Goal: Transaction & Acquisition: Purchase product/service

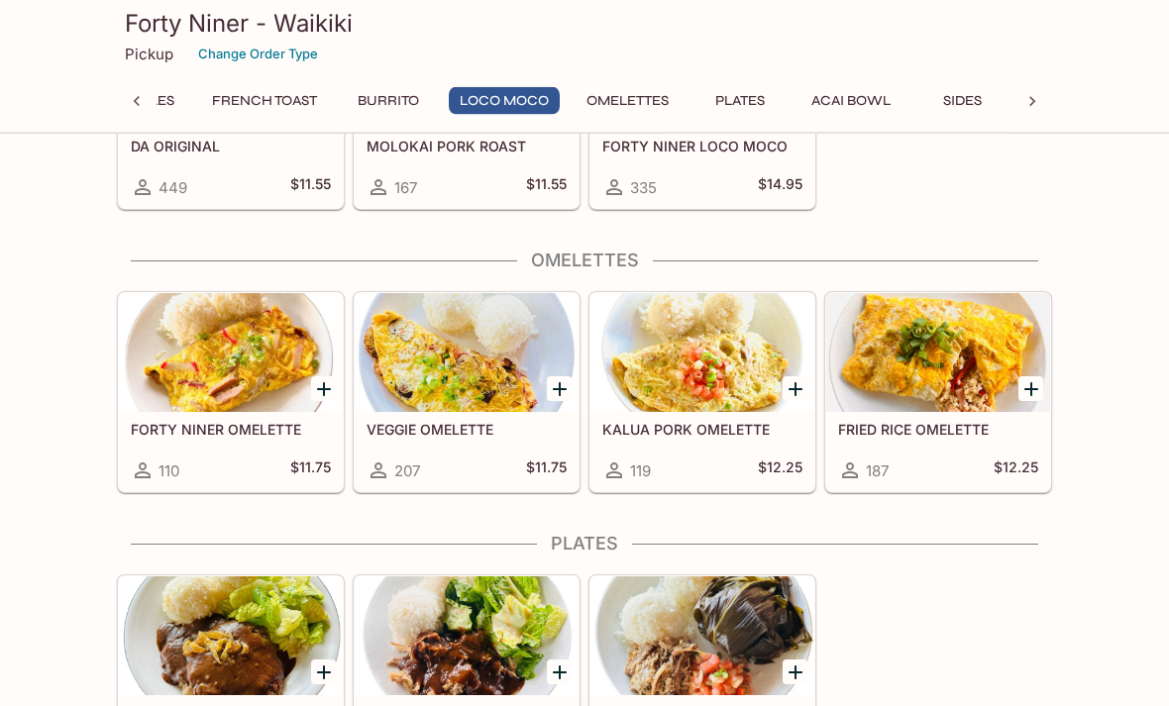
scroll to position [1924, 0]
click at [288, 351] on div at bounding box center [231, 352] width 224 height 119
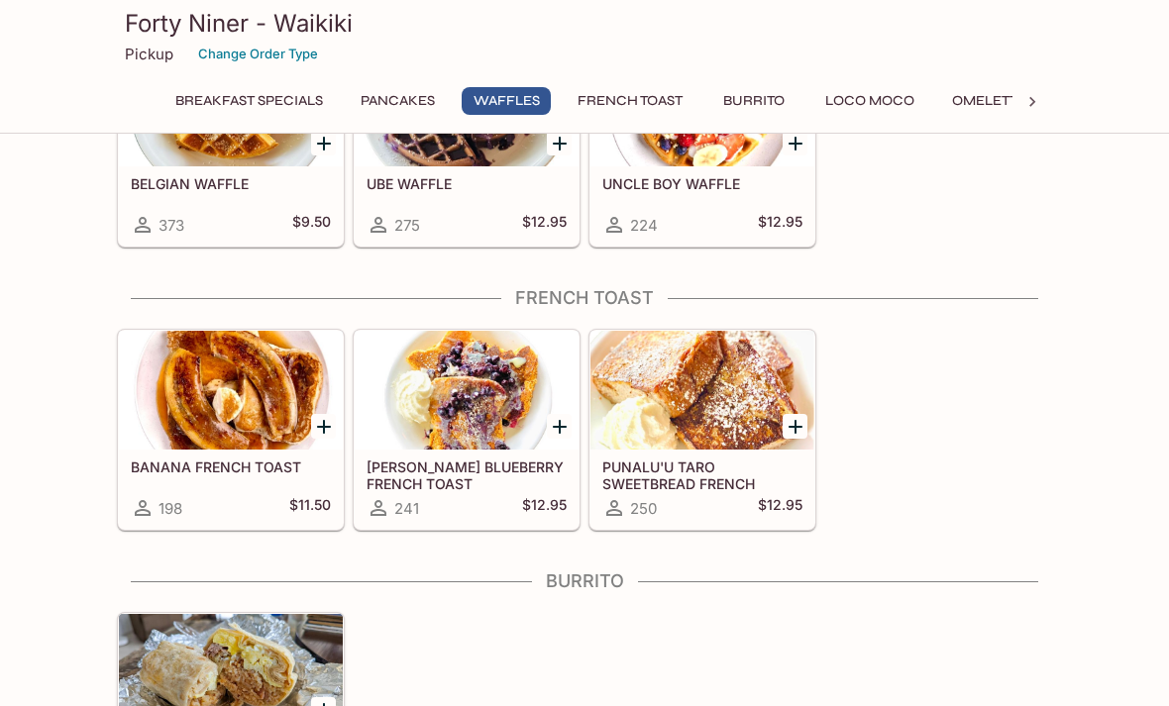
scroll to position [1094, 0]
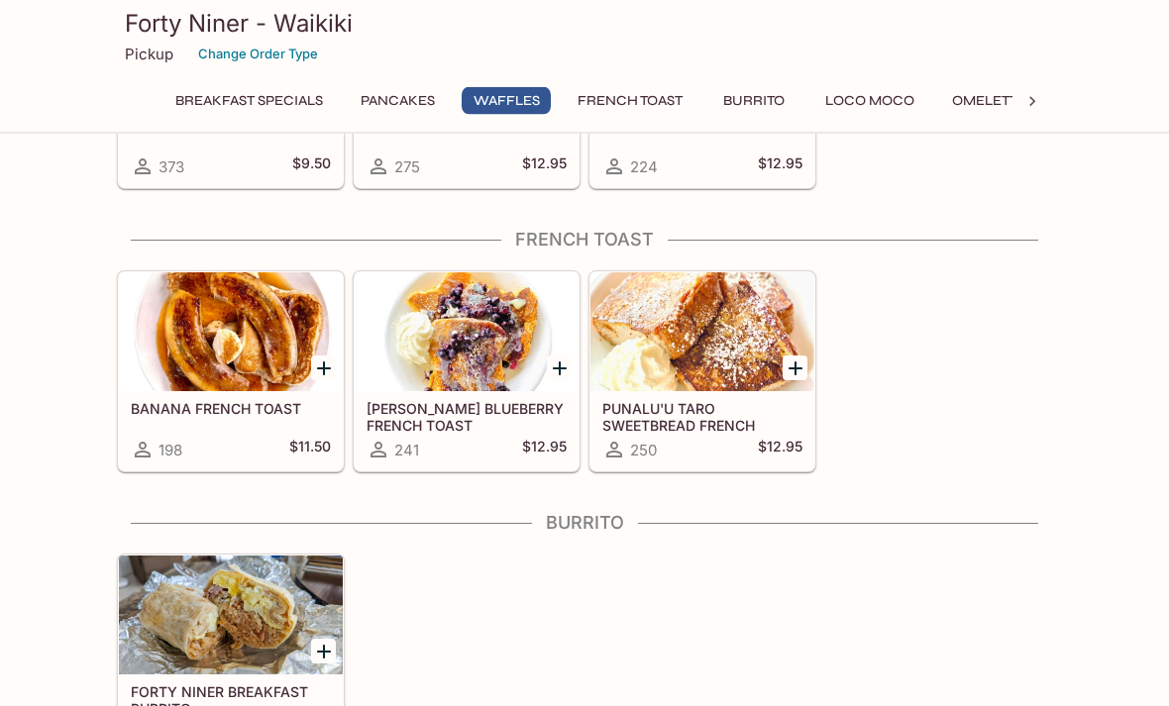
click at [788, 364] on icon "Add PUNALU'U TARO SWEETBREAD FRENCH TOAST" at bounding box center [795, 370] width 24 height 24
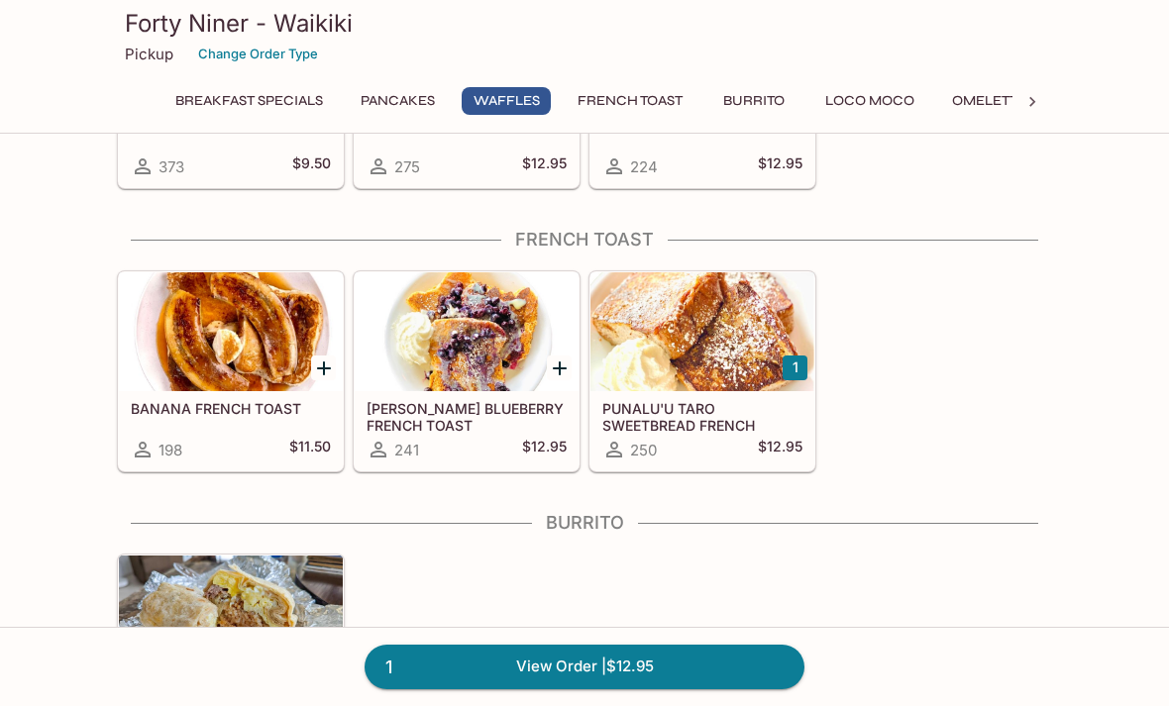
click at [798, 356] on button "1" at bounding box center [795, 368] width 25 height 25
click at [729, 344] on div at bounding box center [702, 331] width 224 height 119
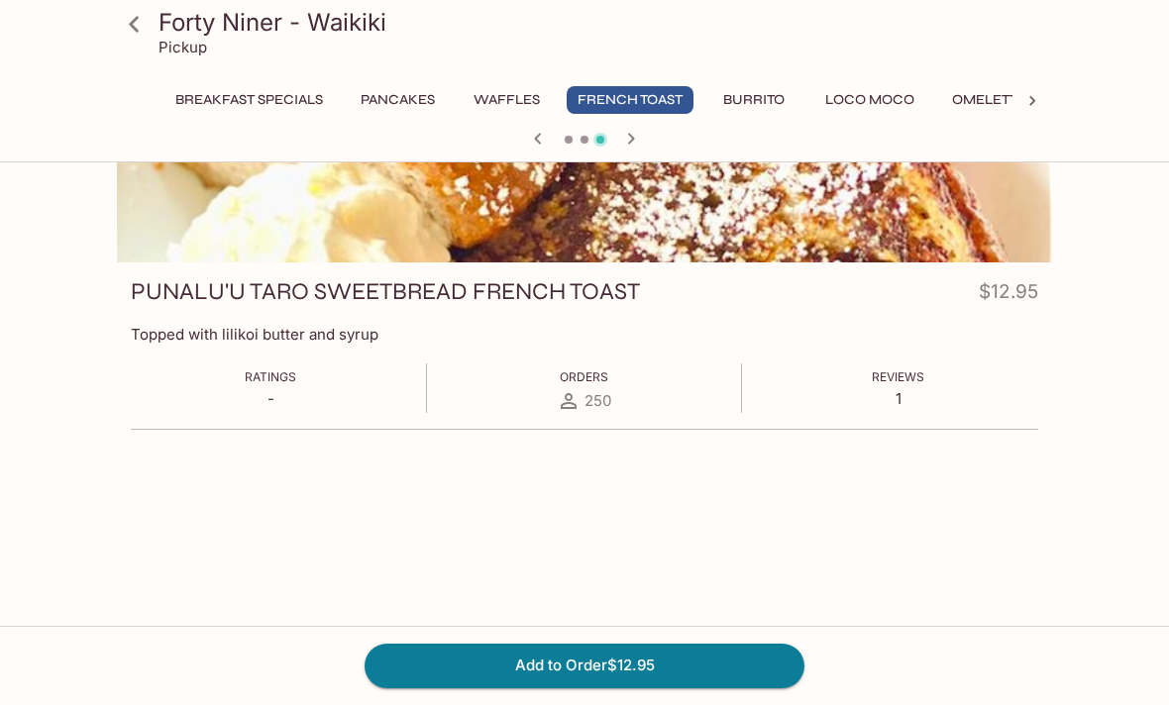
scroll to position [171, 0]
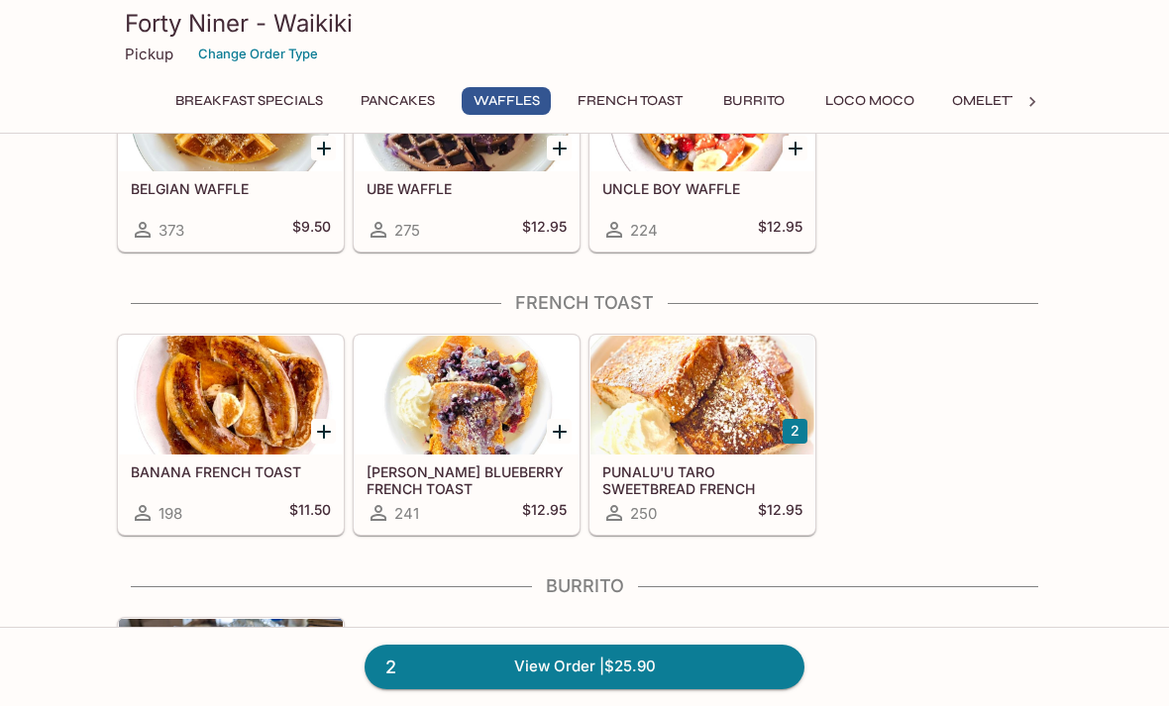
scroll to position [1037, 0]
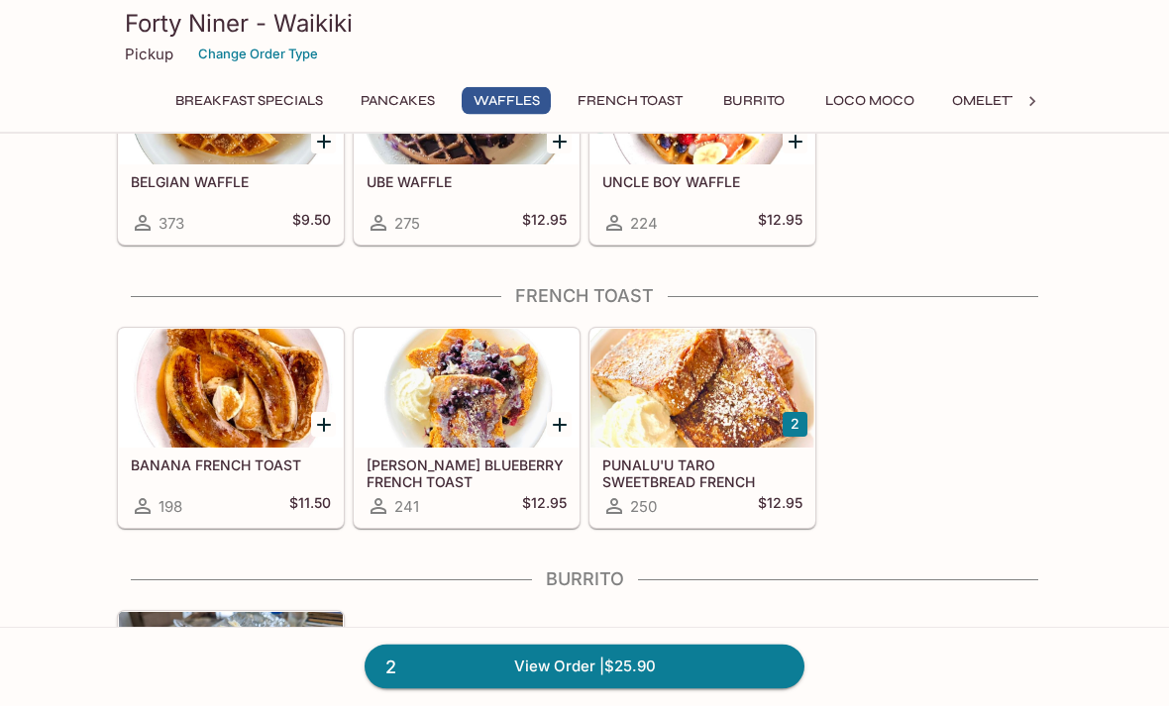
click at [802, 418] on button "2" at bounding box center [795, 425] width 25 height 25
click at [628, 424] on div at bounding box center [702, 388] width 224 height 119
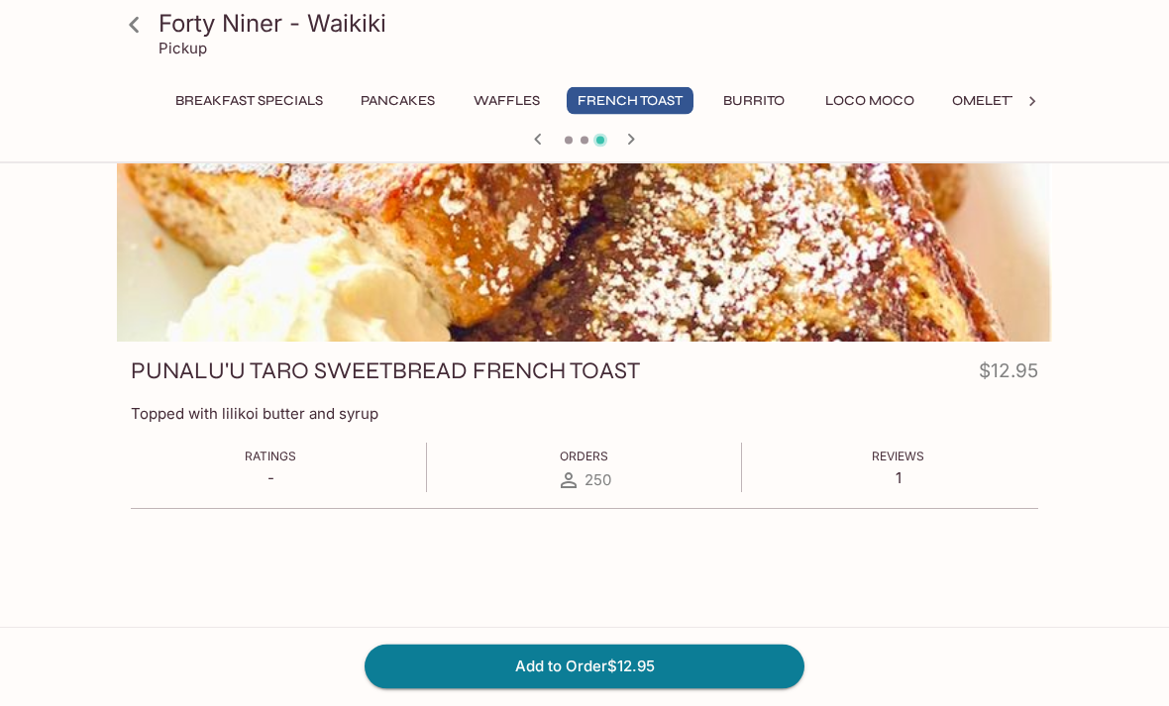
scroll to position [108, 0]
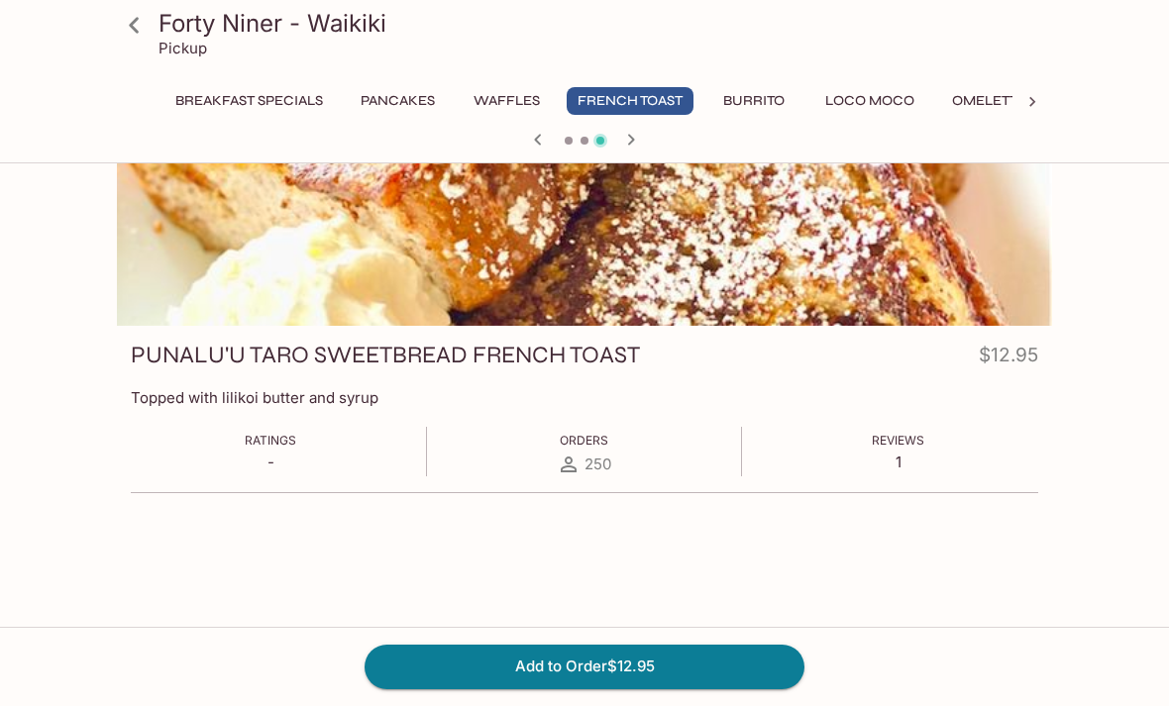
click at [672, 688] on button "Add to Order $12.95" at bounding box center [585, 667] width 440 height 44
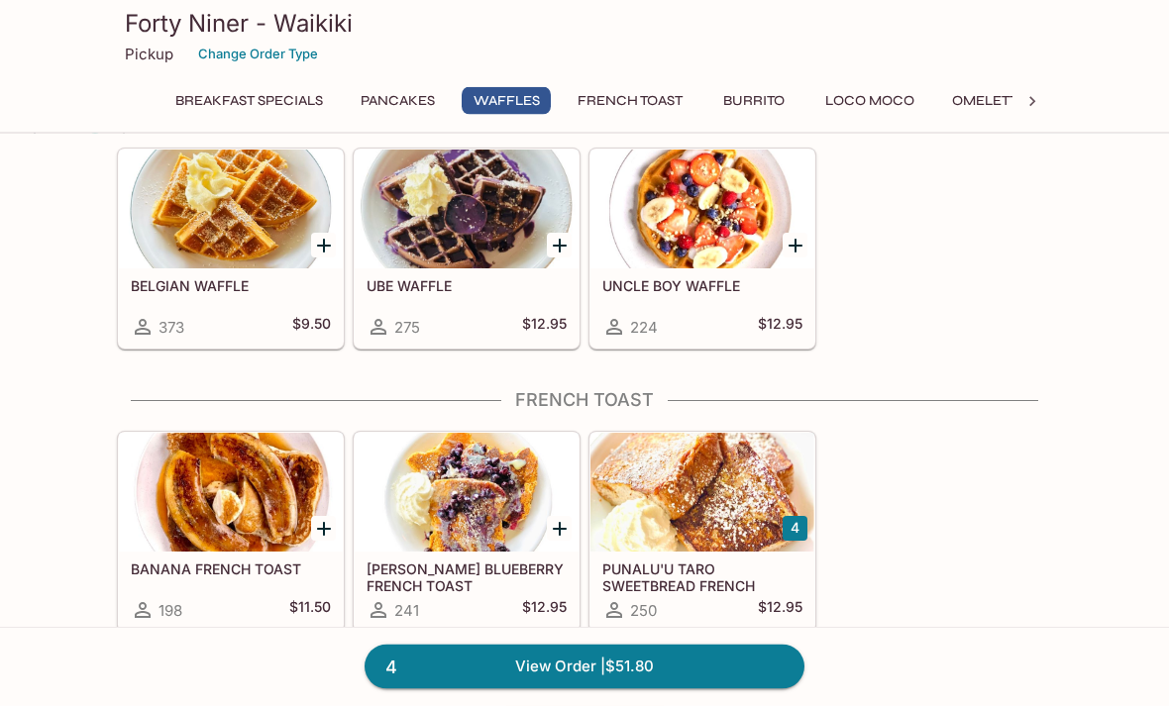
scroll to position [935, 0]
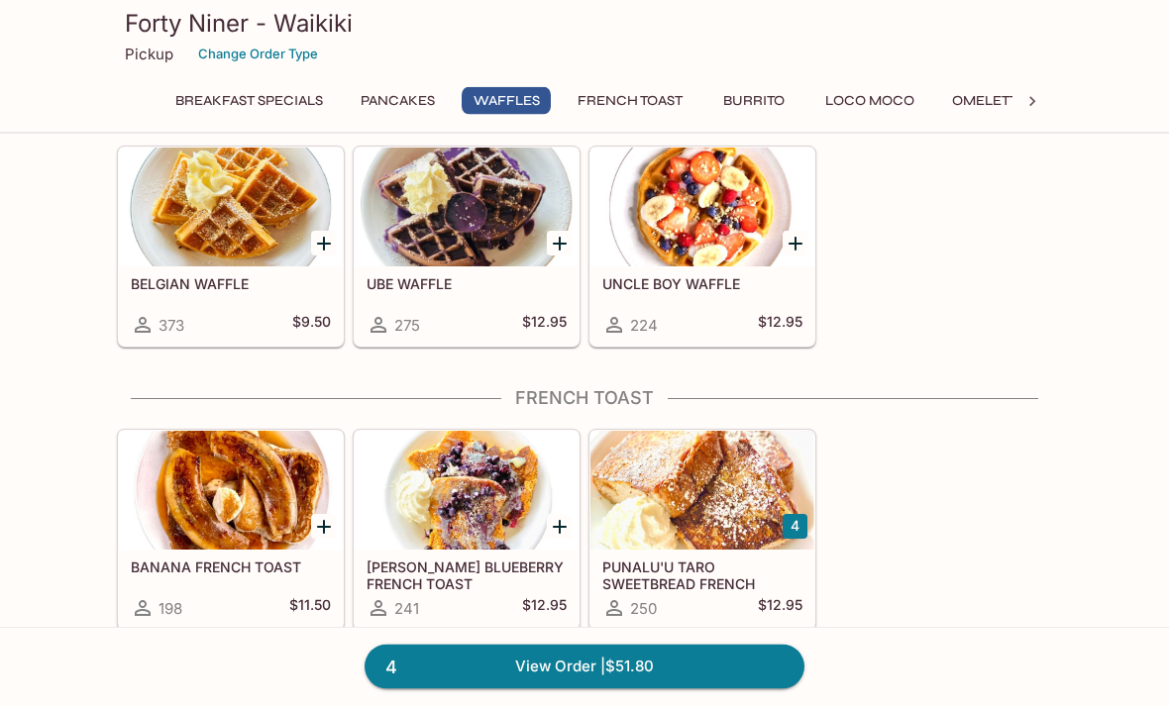
click at [803, 519] on button "4" at bounding box center [795, 527] width 25 height 25
click at [802, 519] on button "4" at bounding box center [795, 526] width 25 height 25
click at [798, 504] on div at bounding box center [702, 490] width 224 height 119
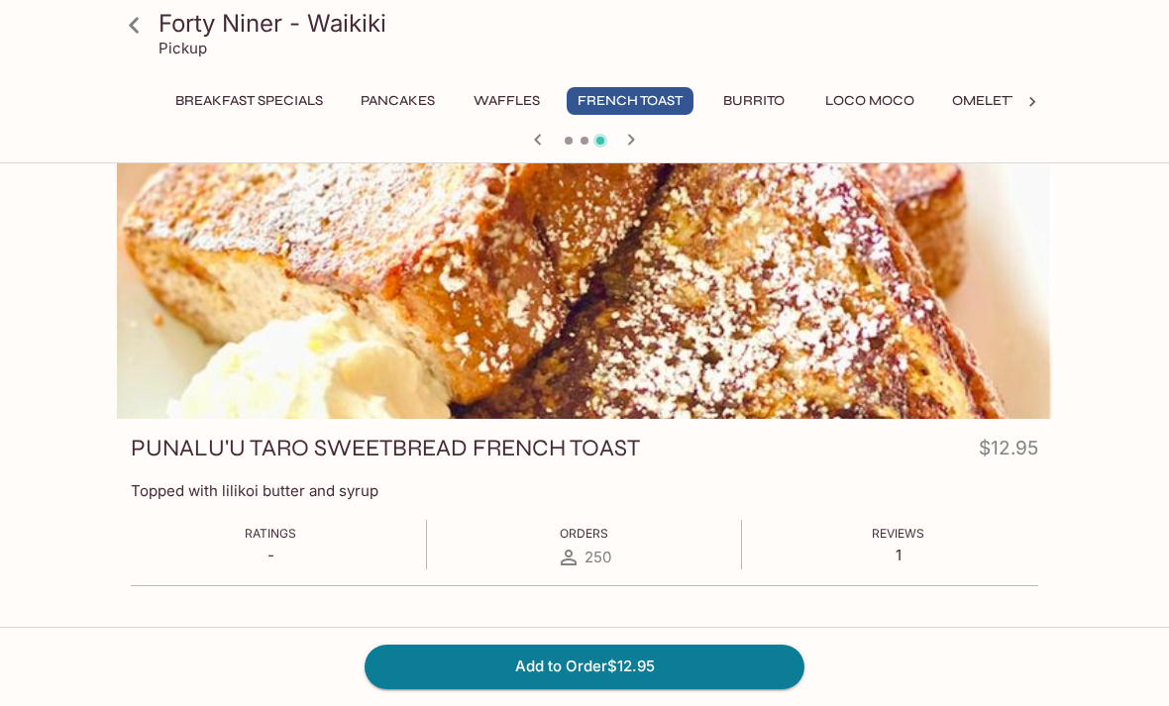
scroll to position [108, 0]
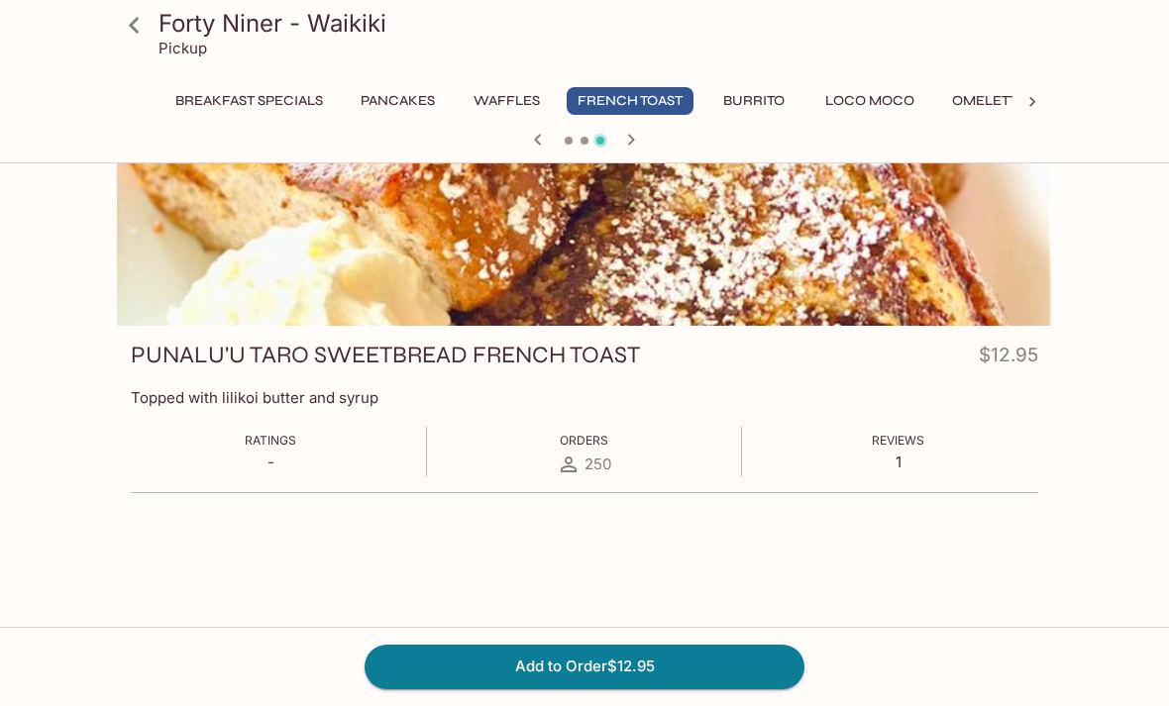
click at [909, 449] on div "Reviews 1" at bounding box center [898, 449] width 52 height 45
click at [610, 462] on span "250" at bounding box center [597, 464] width 27 height 19
click at [295, 471] on div "Ratings - Orders 250 Reviews 1" at bounding box center [584, 452] width 907 height 50
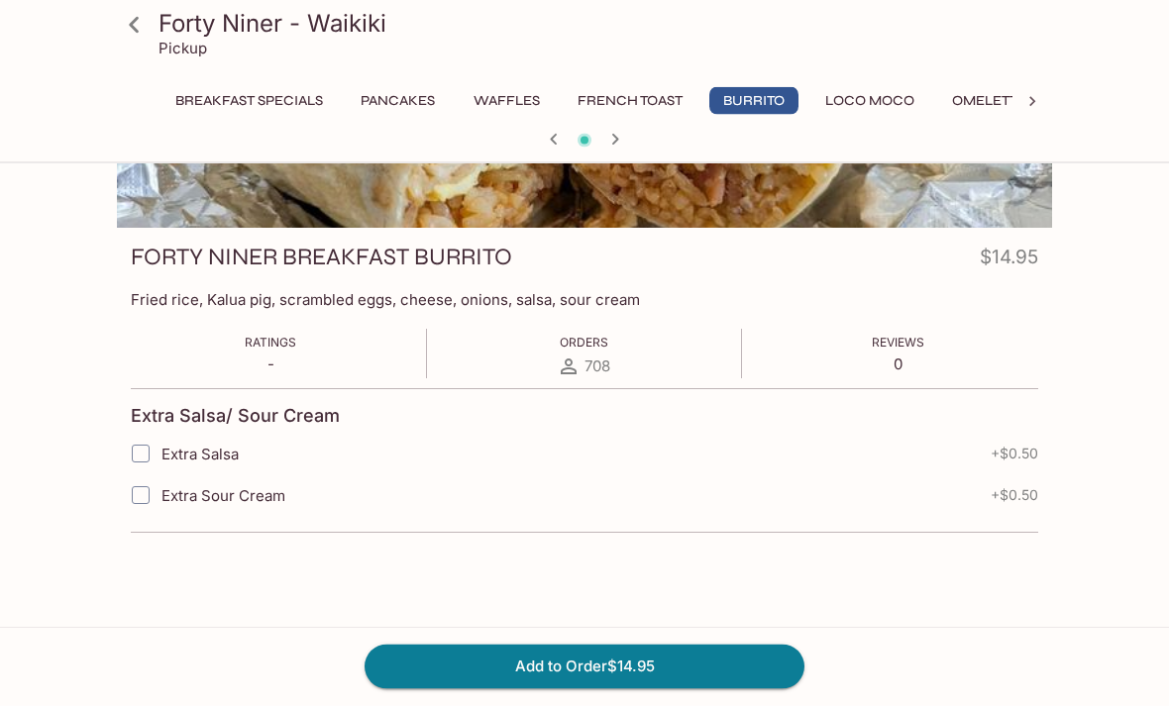
scroll to position [277, 0]
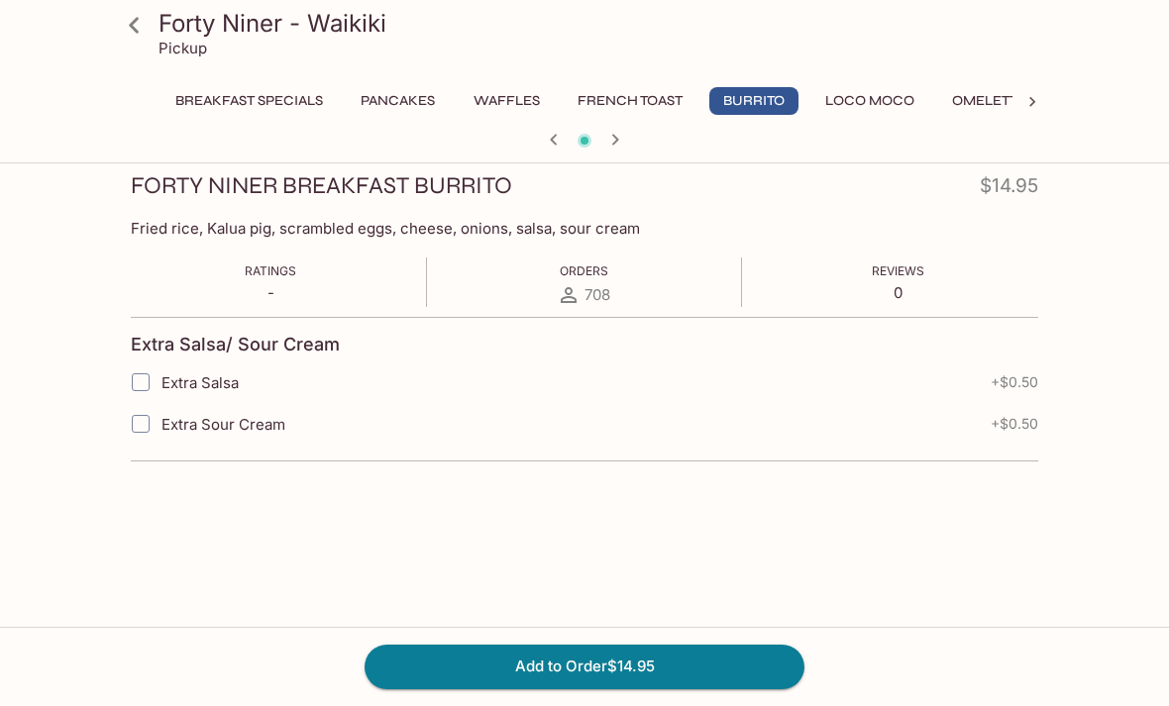
click at [648, 688] on button "Add to Order $14.95" at bounding box center [585, 667] width 440 height 44
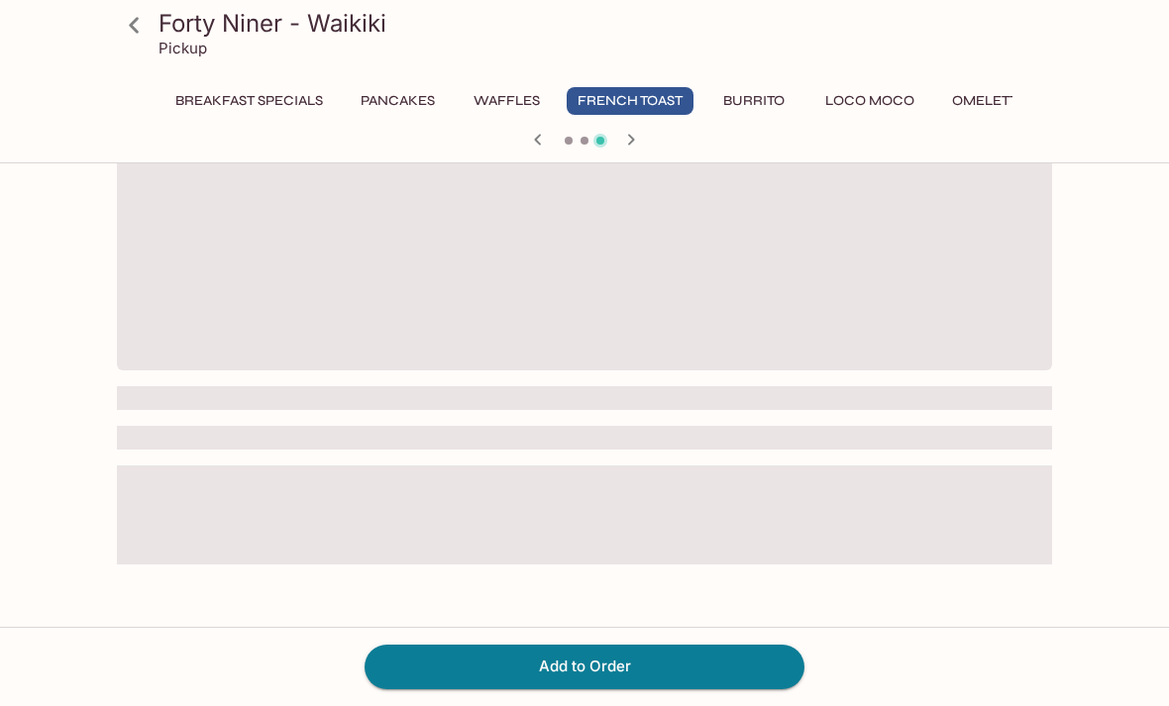
scroll to position [171, 0]
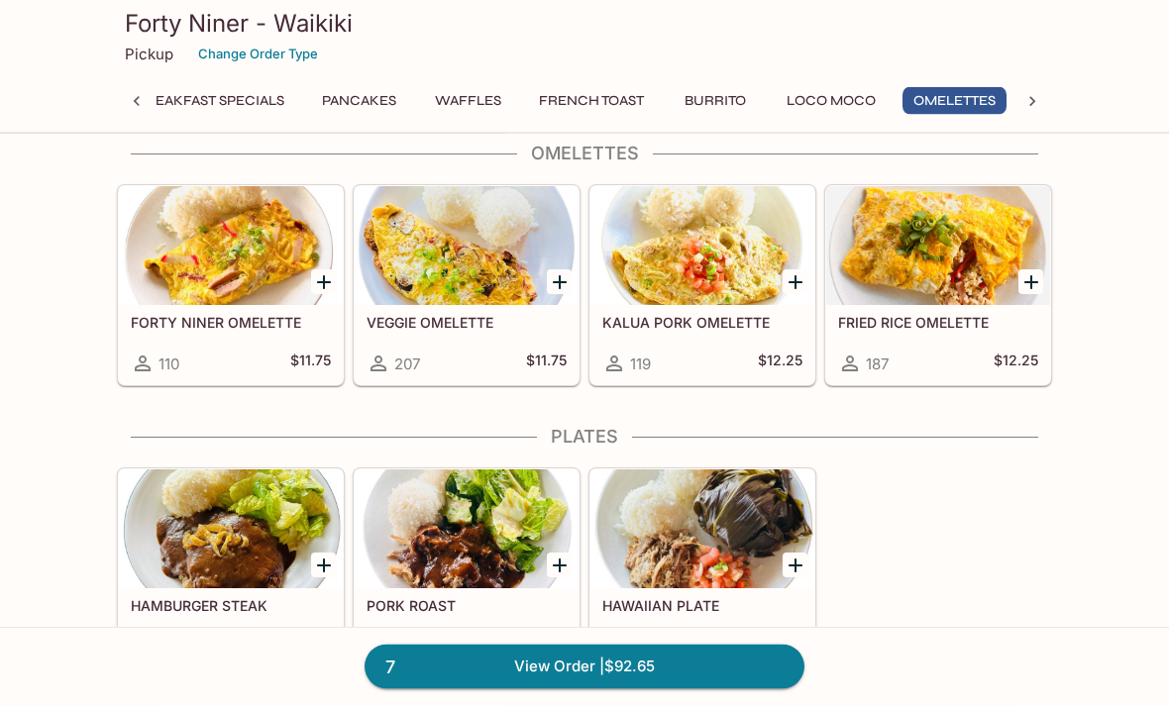
scroll to position [2031, 0]
click at [685, 231] on div at bounding box center [702, 245] width 224 height 119
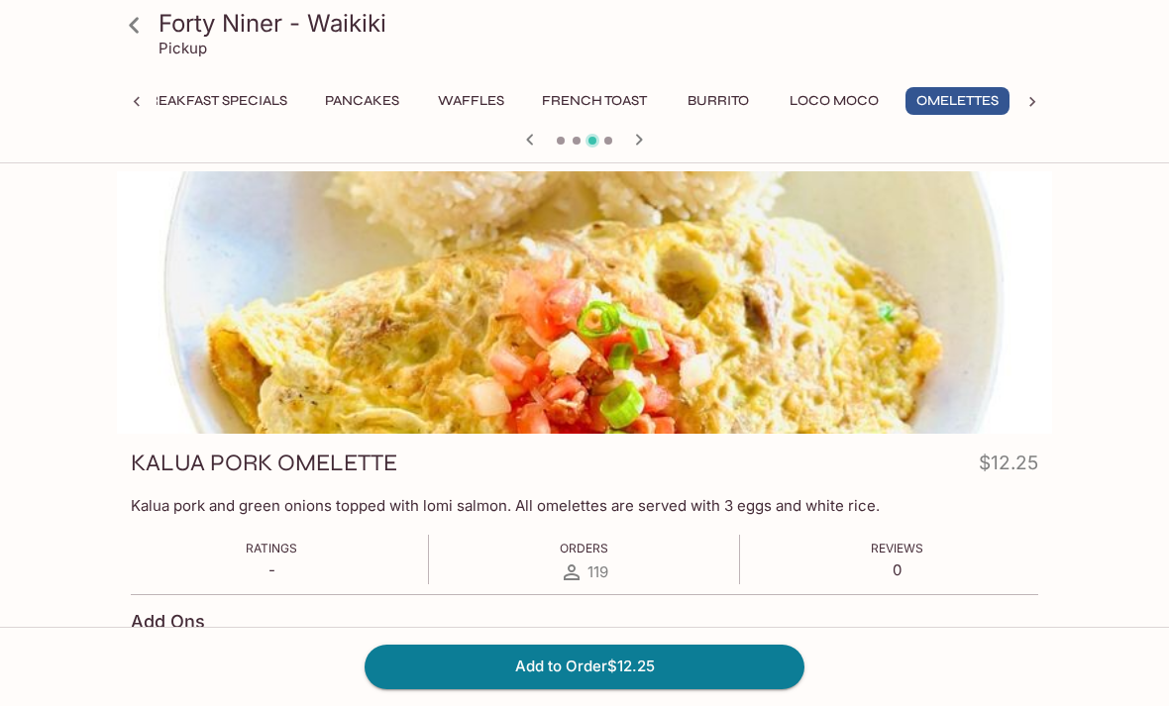
scroll to position [0, 39]
